Goal: Information Seeking & Learning: Check status

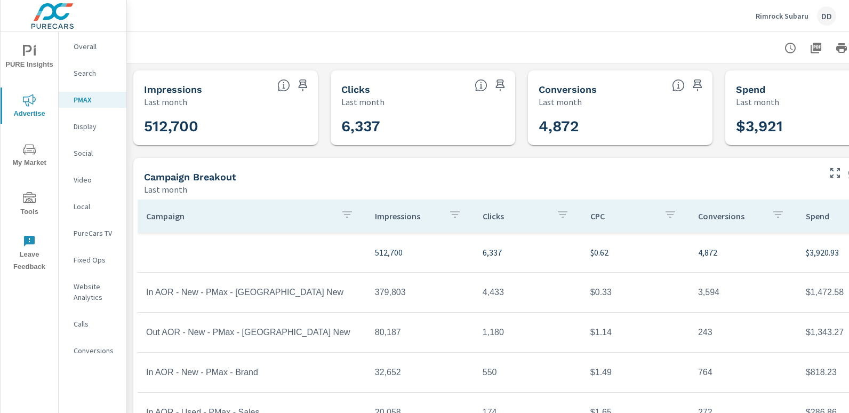
scroll to position [78, 75]
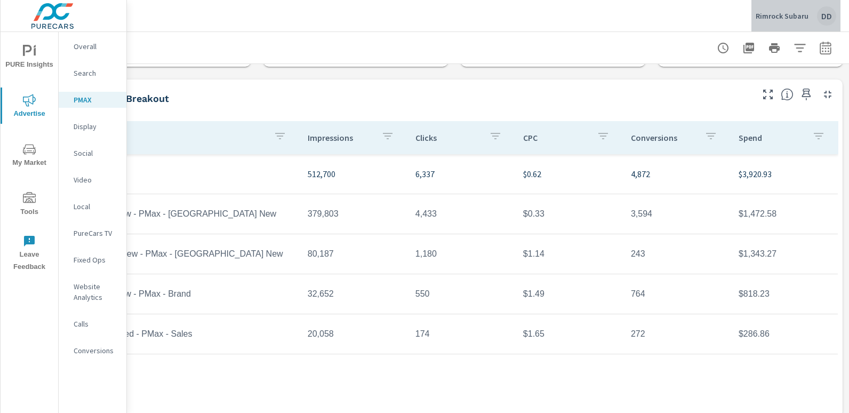
click at [835, 10] on div "Rimrock Subaru DD" at bounding box center [796, 15] width 81 height 19
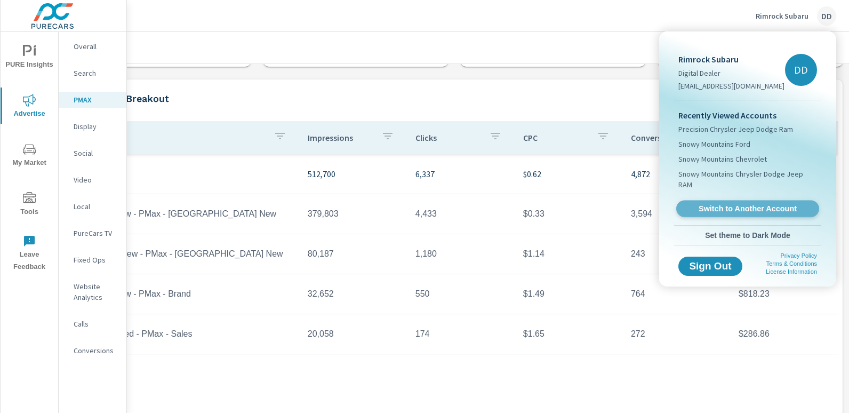
click at [742, 204] on span "Switch to Another Account" at bounding box center [747, 209] width 131 height 10
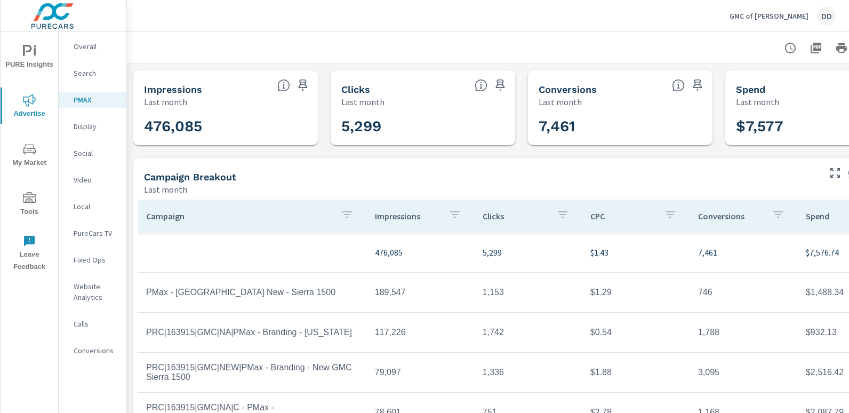
scroll to position [97, 0]
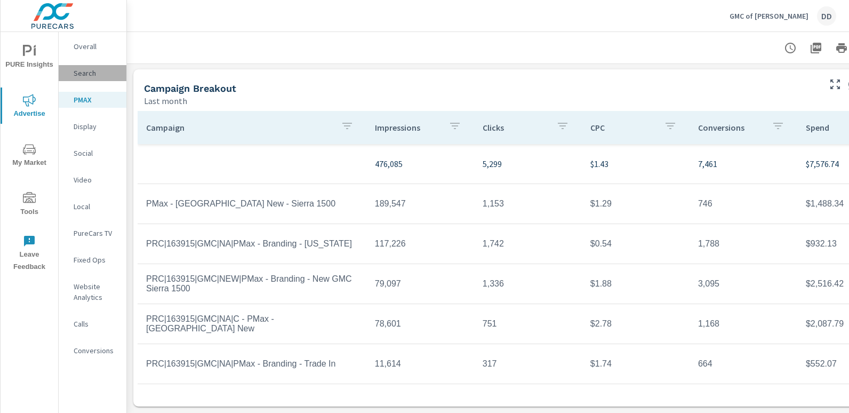
click at [81, 69] on p "Search" at bounding box center [96, 73] width 44 height 11
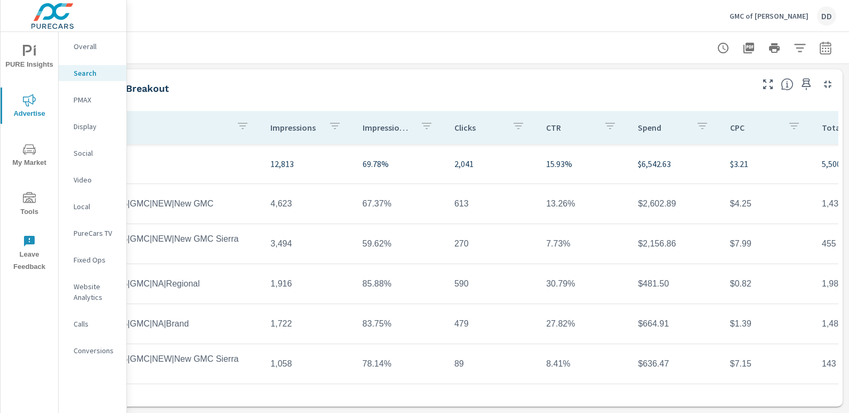
scroll to position [797, 0]
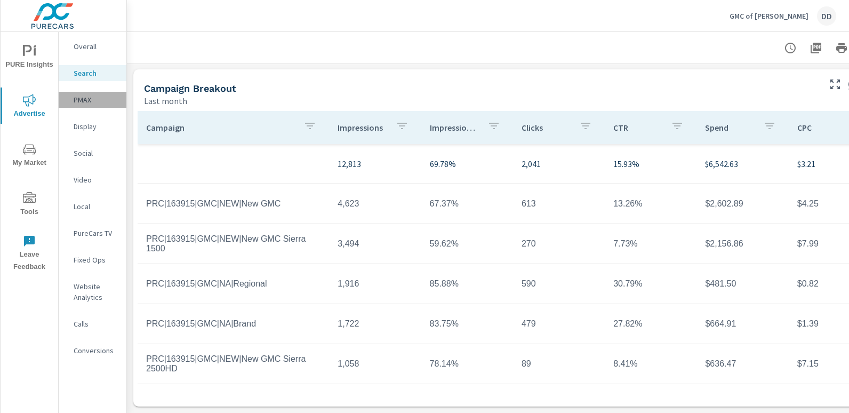
click at [100, 99] on p "PMAX" at bounding box center [96, 99] width 44 height 11
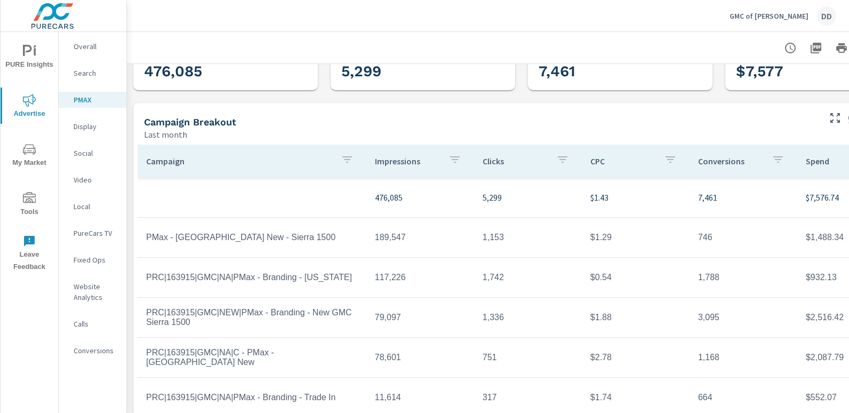
scroll to position [97, 0]
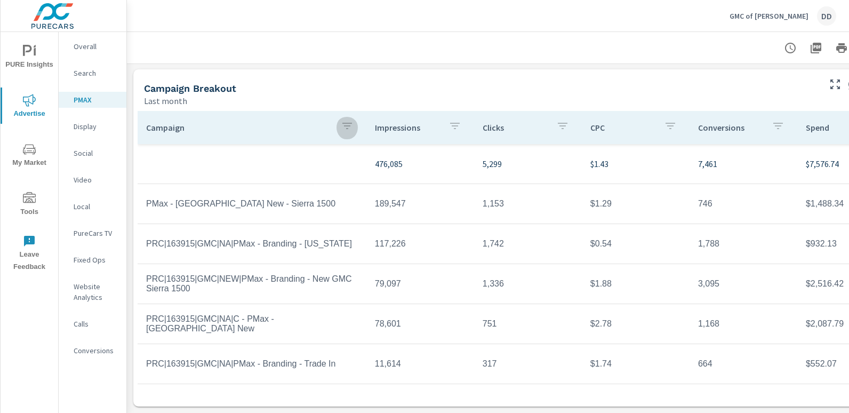
click at [346, 123] on icon "button" at bounding box center [348, 126] width 10 height 6
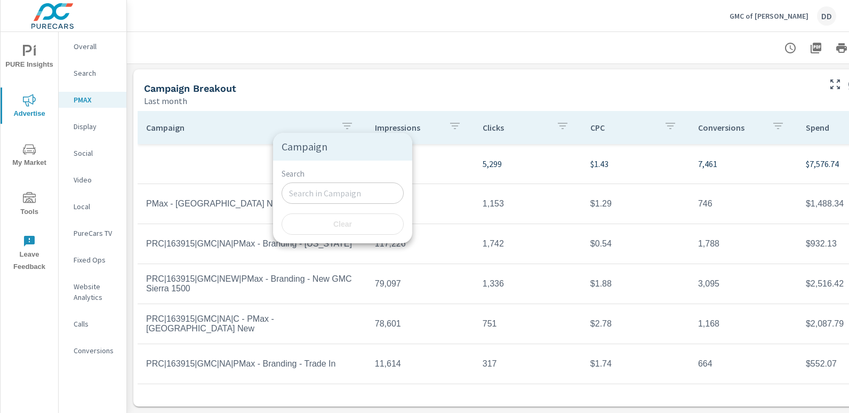
click at [411, 30] on div at bounding box center [424, 206] width 849 height 413
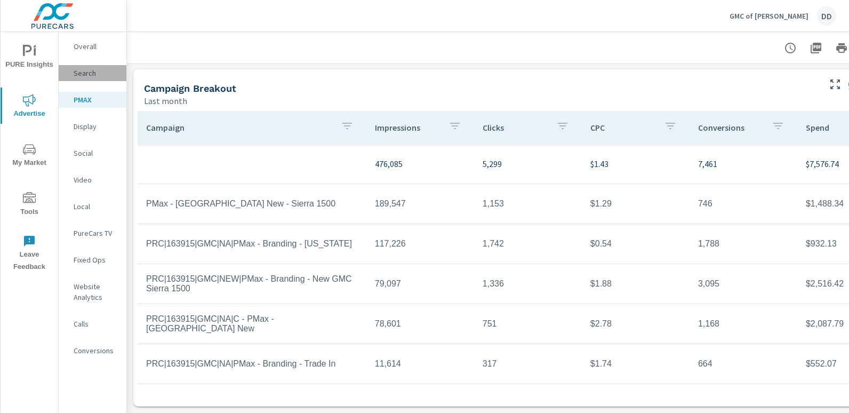
click at [96, 69] on p "Search" at bounding box center [96, 73] width 44 height 11
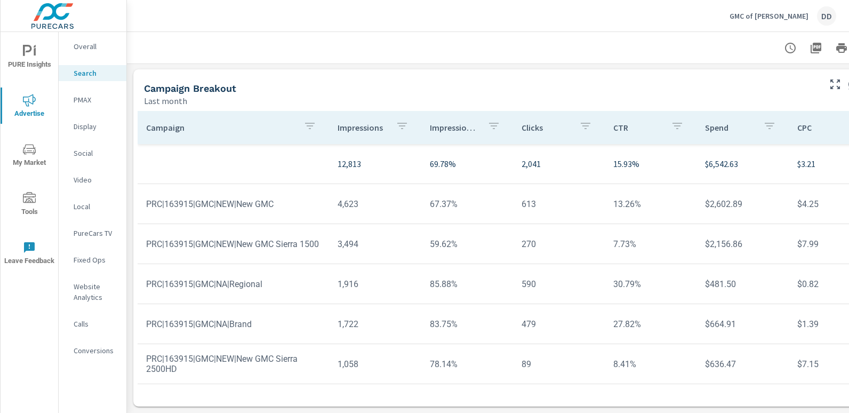
scroll to position [797, 0]
click at [95, 102] on p "PMAX" at bounding box center [96, 99] width 44 height 11
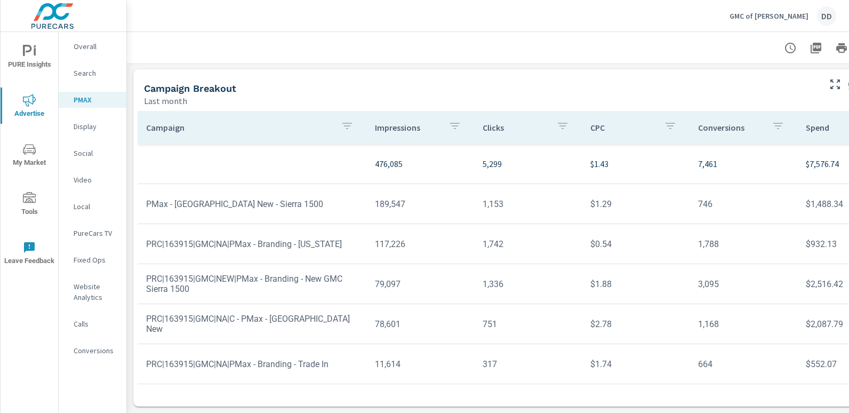
scroll to position [97, 75]
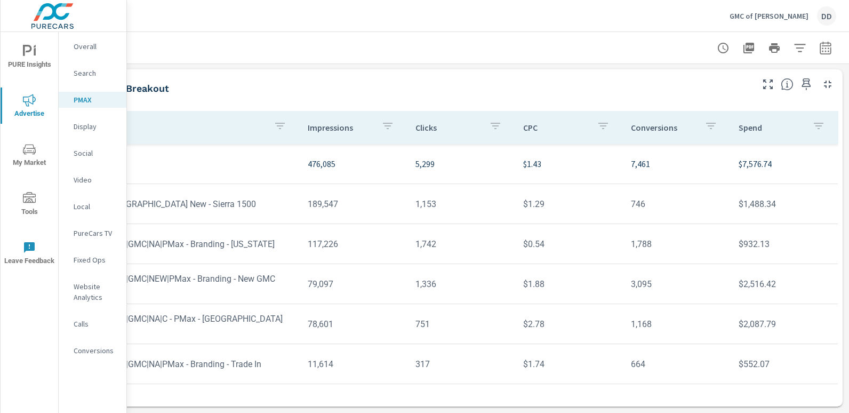
click at [90, 45] on p "Overall" at bounding box center [96, 46] width 44 height 11
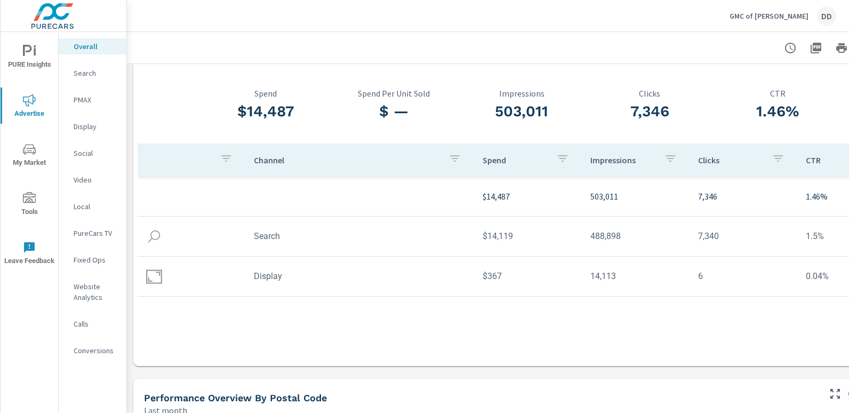
scroll to position [46, 0]
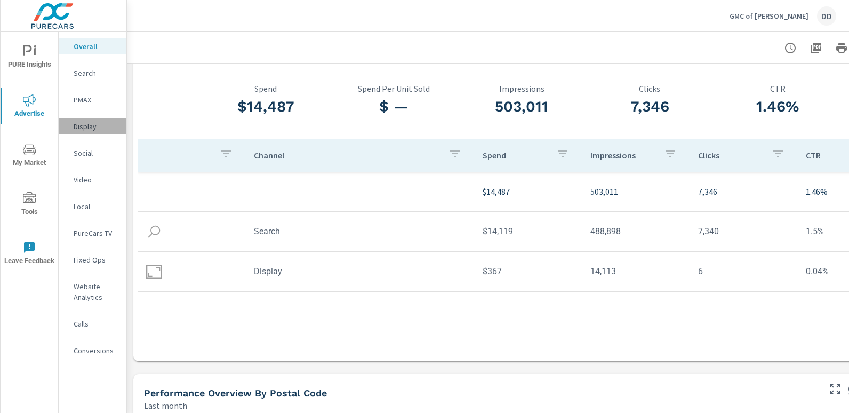
click at [84, 123] on p "Display" at bounding box center [96, 126] width 44 height 11
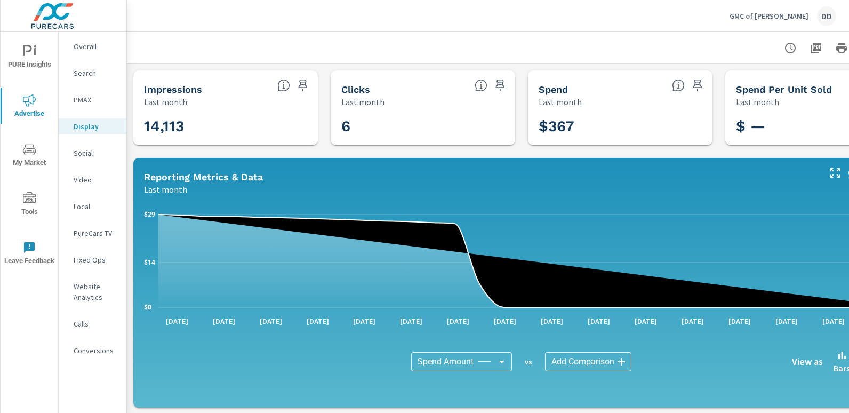
scroll to position [359, 0]
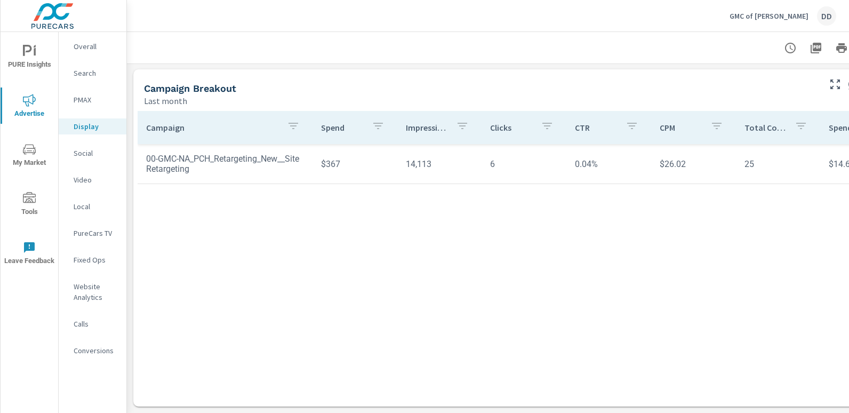
click at [101, 38] on nav "Overall Search PMAX Display Social Video Local PureCars TV Fixed Ops Website An…" at bounding box center [93, 202] width 68 height 341
click at [101, 43] on p "Overall" at bounding box center [96, 46] width 44 height 11
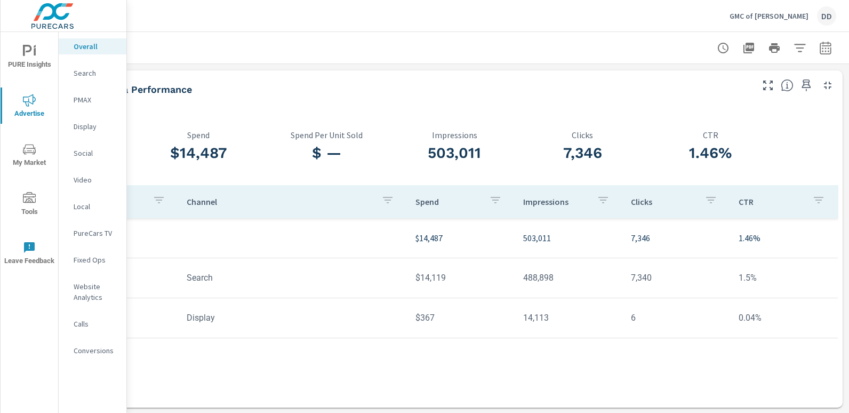
scroll to position [0, 75]
